Goal: Task Accomplishment & Management: Complete application form

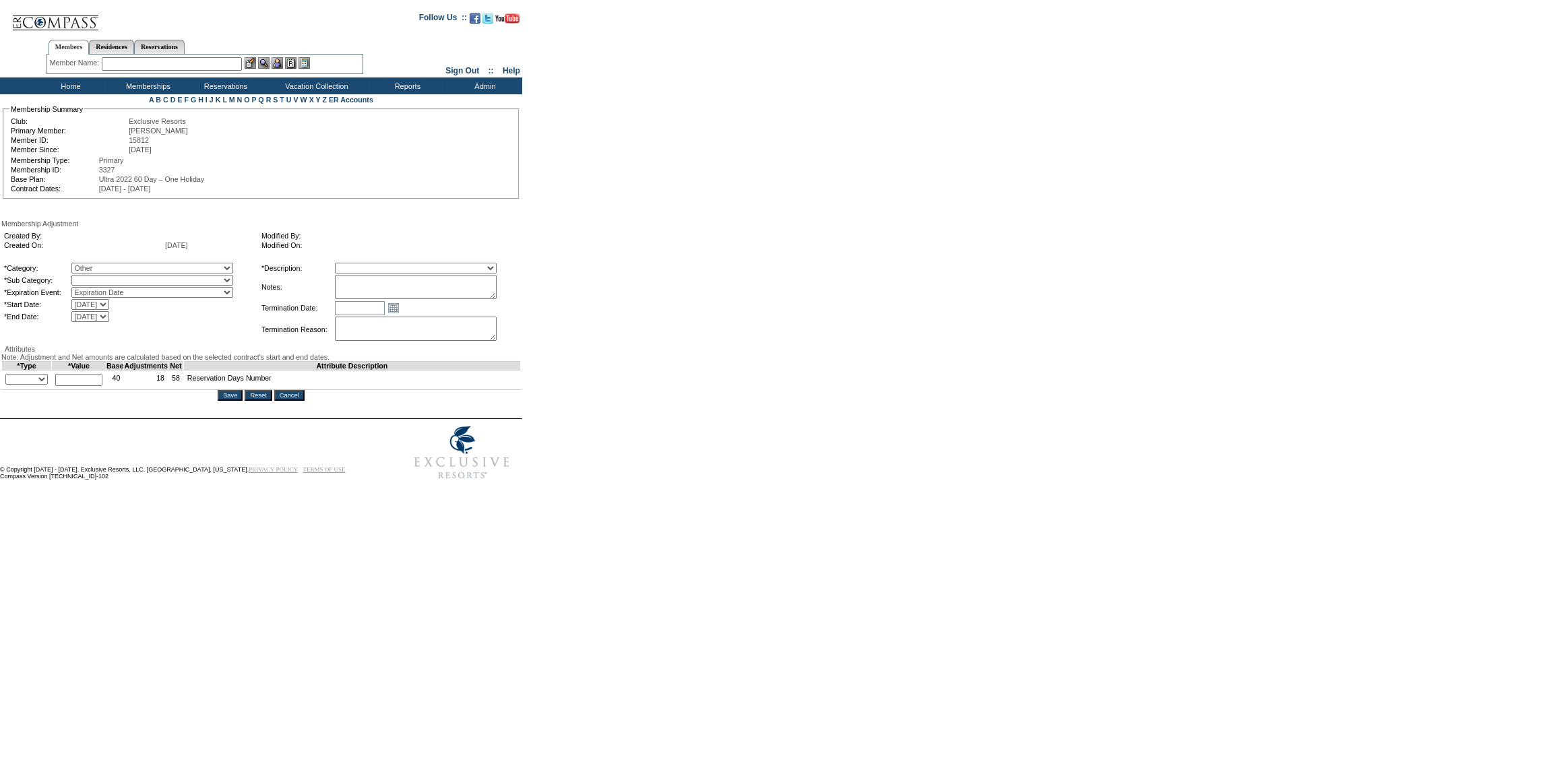
click at [124, 278] on select "Miscellaneous Adjustment" at bounding box center [153, 280] width 162 height 10
select select "179"
click at [98, 276] on select "Miscellaneous Adjustment" at bounding box center [153, 280] width 162 height 10
click at [445, 271] on select "Membership/Transfer Fee Adjustment Membership Fee Adjustment Add-On Fee Adjustm…" at bounding box center [416, 268] width 162 height 10
select select "275"
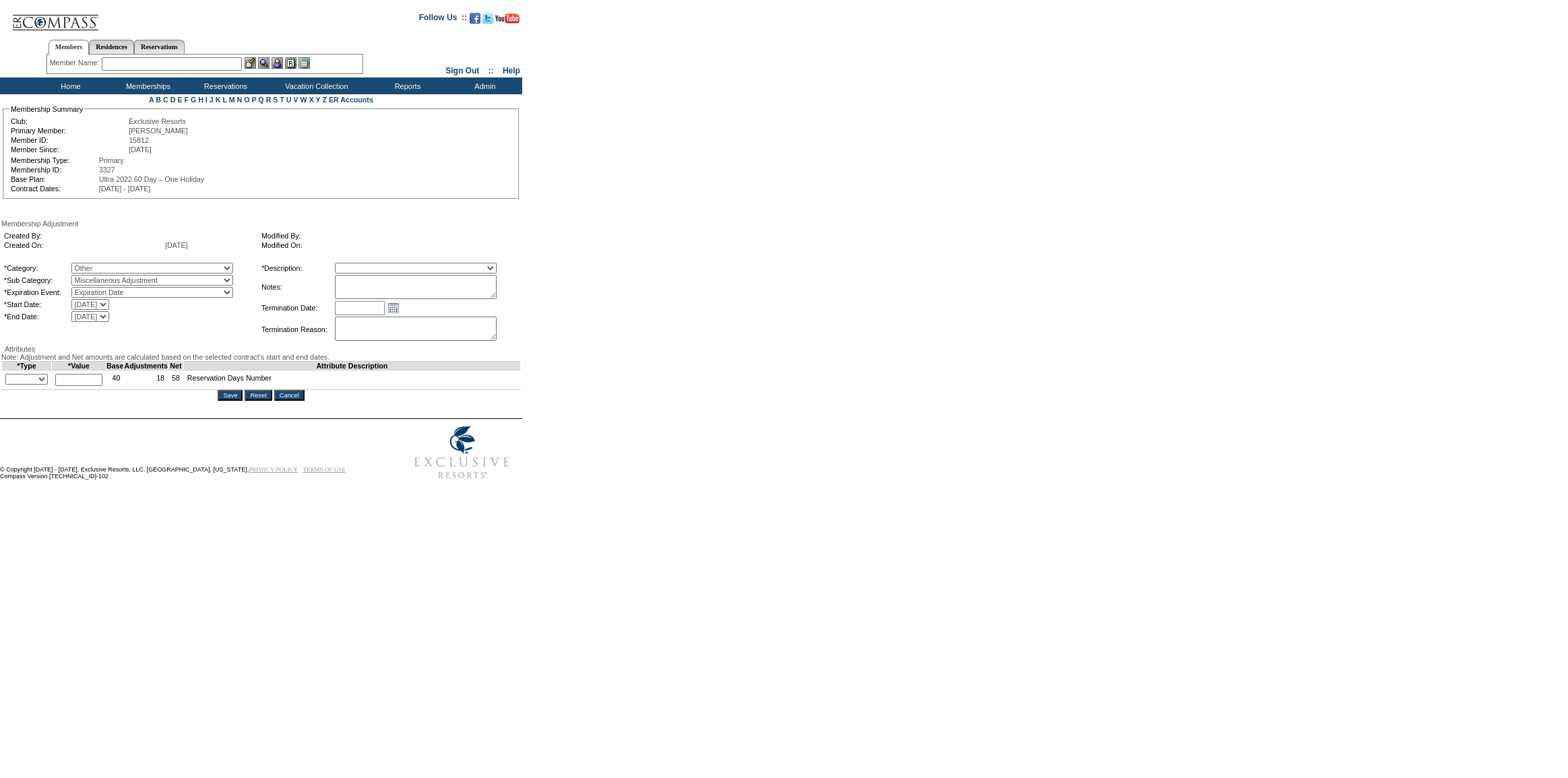
click at [359, 264] on select "Membership/Transfer Fee Adjustment Membership Fee Adjustment Add-On Fee Adjustm…" at bounding box center [416, 268] width 162 height 10
click at [383, 288] on textarea at bounding box center [416, 288] width 162 height 25
type textarea "5 days should have been added to this contract year as they bought 45 days but …"
click at [48, 385] on select "+ - Override" at bounding box center [26, 379] width 42 height 10
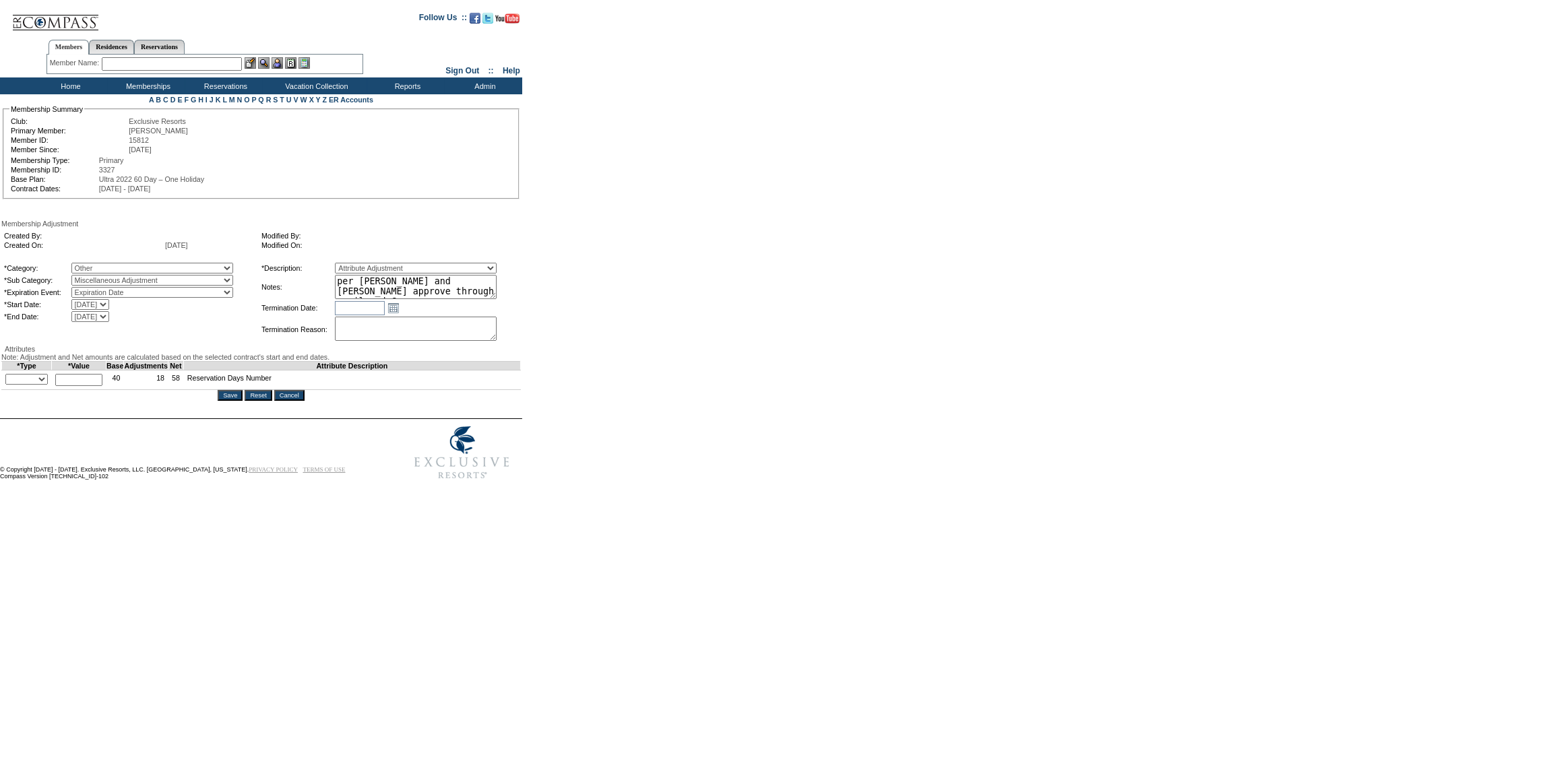
select select "1"
click at [8, 385] on select "+ - Override" at bounding box center [26, 379] width 42 height 10
click at [72, 387] on input "text" at bounding box center [79, 380] width 47 height 12
type input "5"
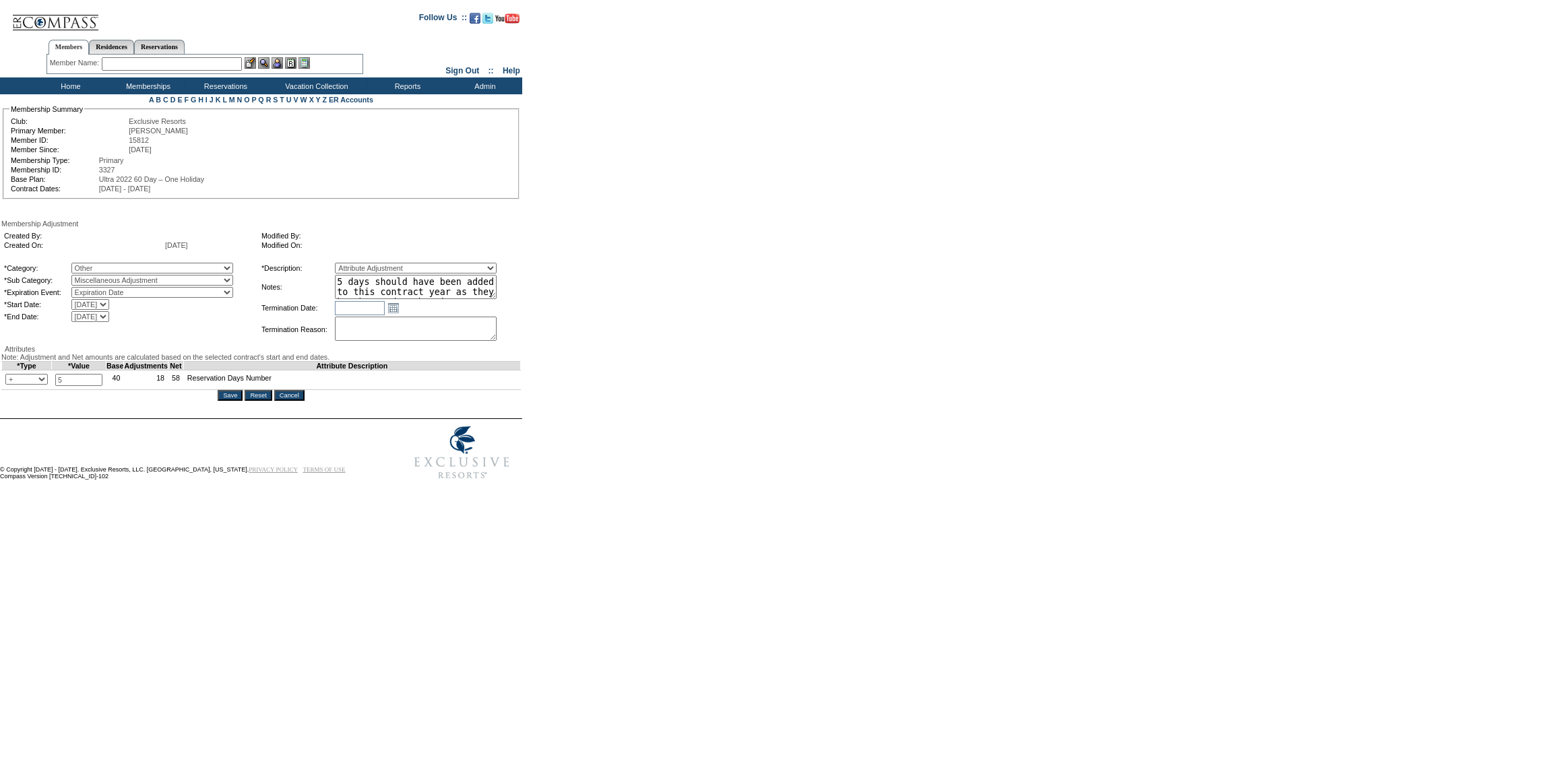
drag, startPoint x: 489, startPoint y: 296, endPoint x: 375, endPoint y: 293, distance: 114.0
click at [343, 269] on tbody "*Description: Membership/Transfer Fee Adjustment Membership Fee Adjustment Add-…" at bounding box center [389, 303] width 256 height 79
click at [228, 401] on input "Save" at bounding box center [230, 395] width 25 height 10
